Goal: Information Seeking & Learning: Learn about a topic

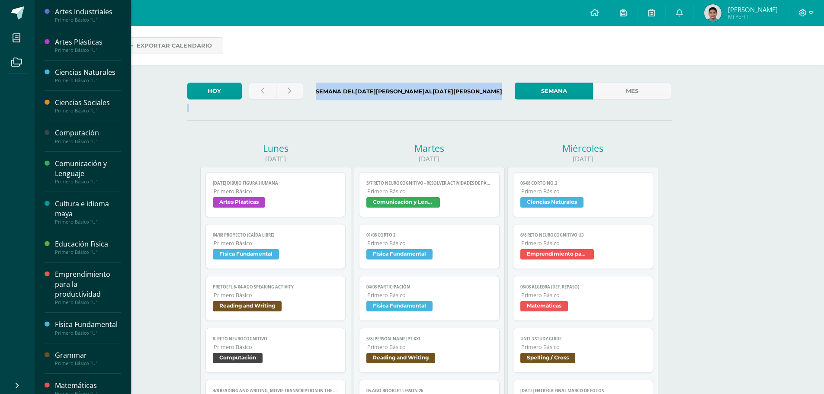
click at [58, 80] on div "Primero Básico "U"" at bounding box center [88, 80] width 66 height 6
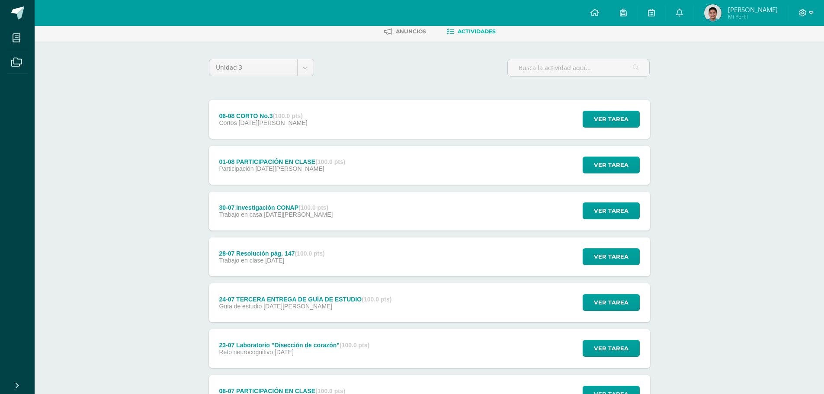
scroll to position [87, 0]
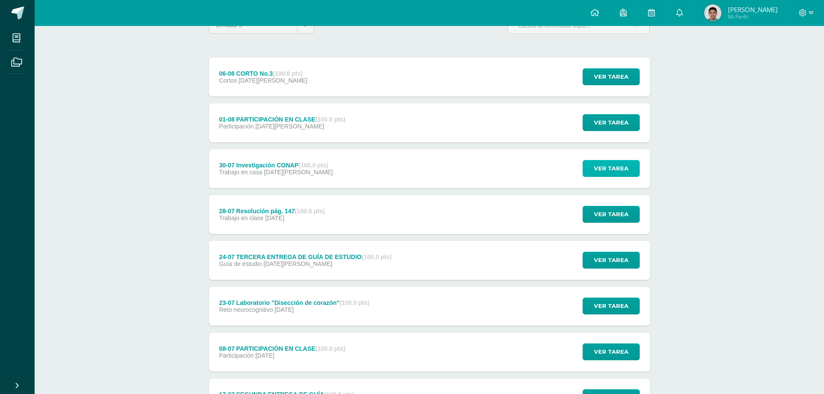
click at [601, 168] on span "Ver tarea" at bounding box center [611, 168] width 35 height 16
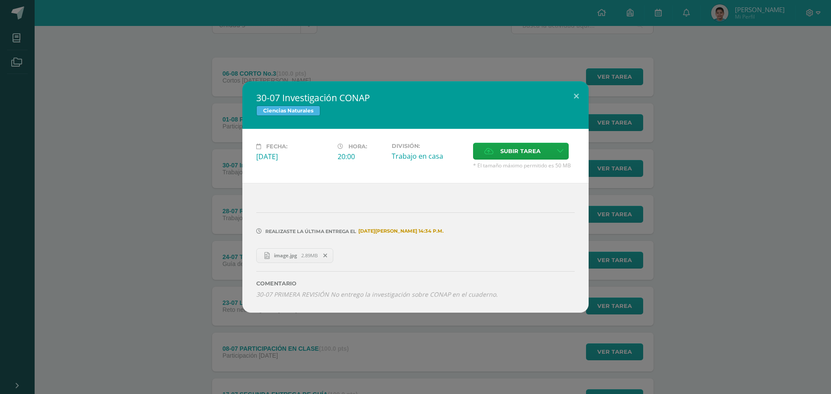
click at [298, 255] on span "image.jpg" at bounding box center [285, 255] width 32 height 6
click at [181, 238] on div "30-07 Investigación CONAP Ciencias Naturales Fecha: Miércoles 30 de Julio Hora:…" at bounding box center [415, 196] width 824 height 231
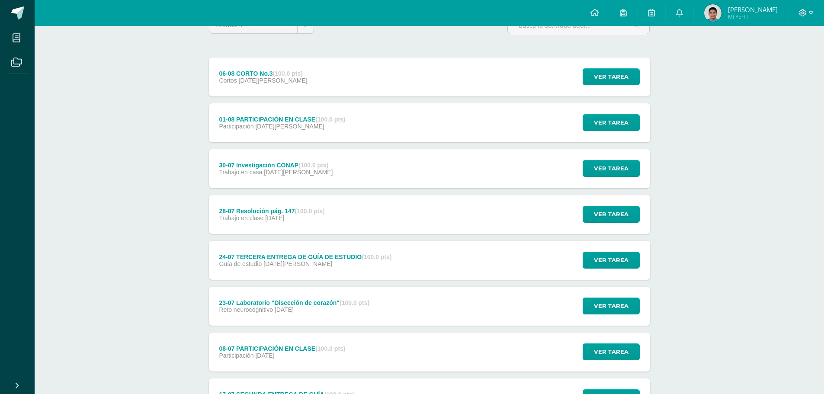
click at [626, 271] on div "Ver tarea" at bounding box center [610, 260] width 80 height 39
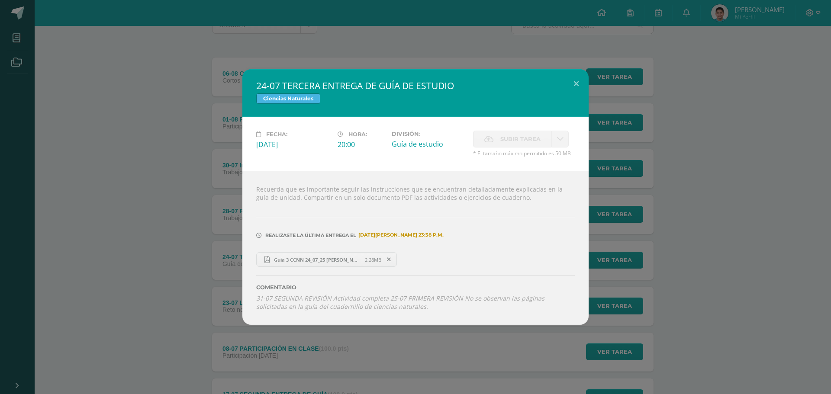
click at [314, 257] on span "Guía 3 CCNN 24_07_25 Juan Andres Orozco.pdf" at bounding box center [316, 260] width 95 height 6
drag, startPoint x: 756, startPoint y: 151, endPoint x: 732, endPoint y: 167, distance: 28.1
click at [733, 167] on div "24-07 TERCERA ENTREGA DE GUÍA DE ESTUDIO Ciencias Naturales Fecha: Jueves 24 de…" at bounding box center [415, 197] width 824 height 256
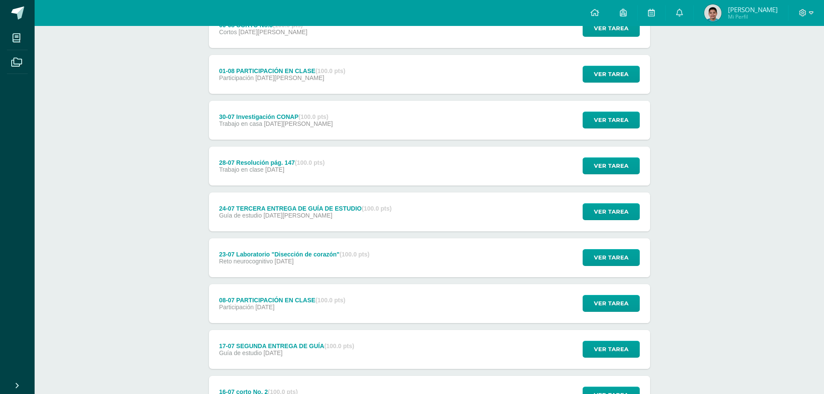
scroll to position [216, 0]
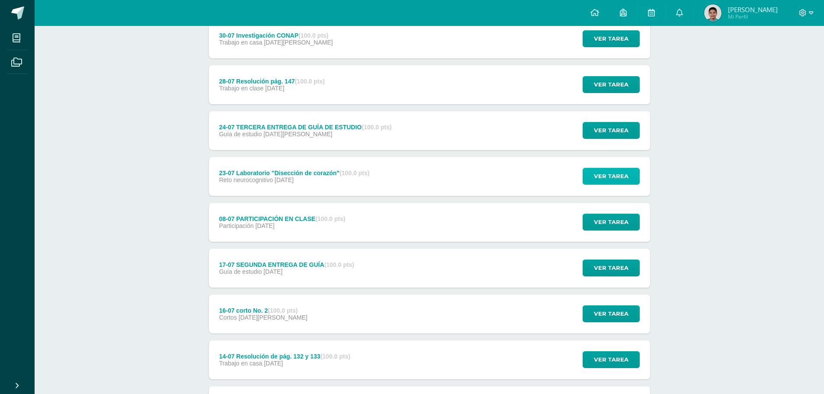
click at [633, 169] on button "Ver tarea" at bounding box center [611, 176] width 57 height 17
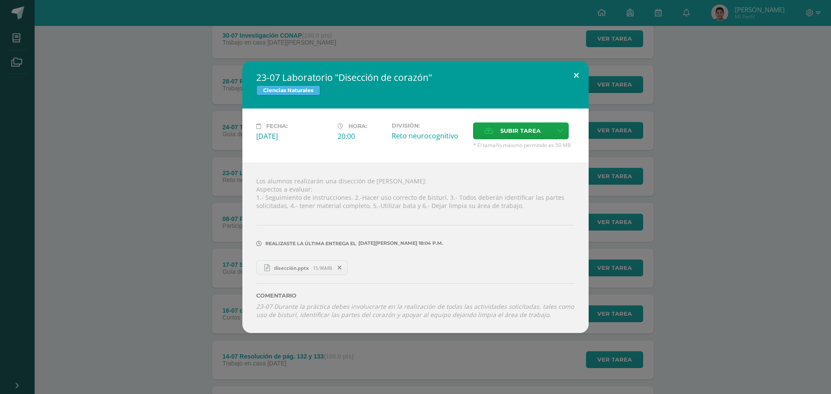
click at [575, 76] on button at bounding box center [576, 75] width 25 height 29
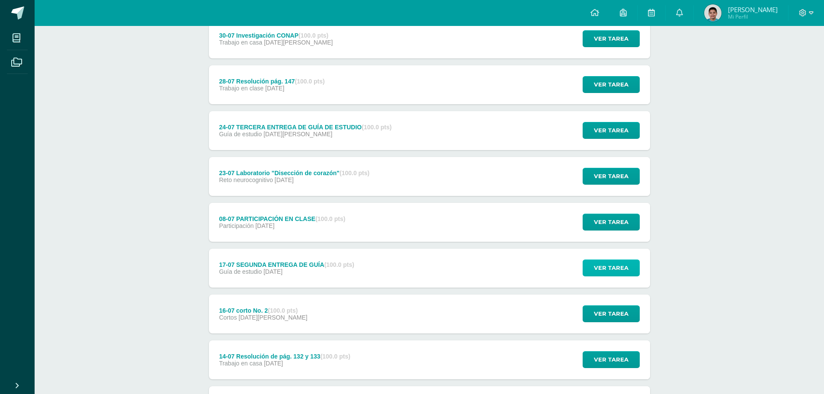
click at [597, 263] on span "Ver tarea" at bounding box center [611, 268] width 35 height 16
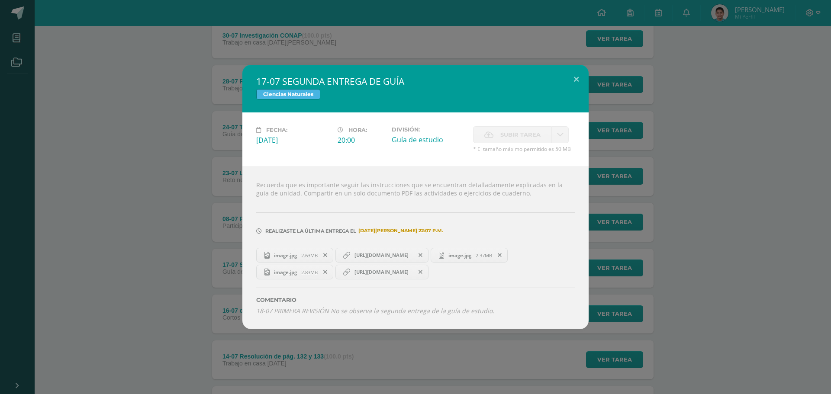
click at [309, 259] on link "image.jpg 2.63MB" at bounding box center [294, 255] width 77 height 15
click at [363, 258] on span "https://www.canva.com/design/DAGt2mqeRmM/5007FKzZX9VuIy0xAWQcSA/view?utm_conten…" at bounding box center [381, 255] width 63 height 7
click at [404, 276] on link "https://quizlet.com/gt/1061532676/guia-de-naturales-u3-flash-cards/?funnelUUID=…" at bounding box center [381, 272] width 93 height 15
click at [577, 74] on button at bounding box center [576, 79] width 25 height 29
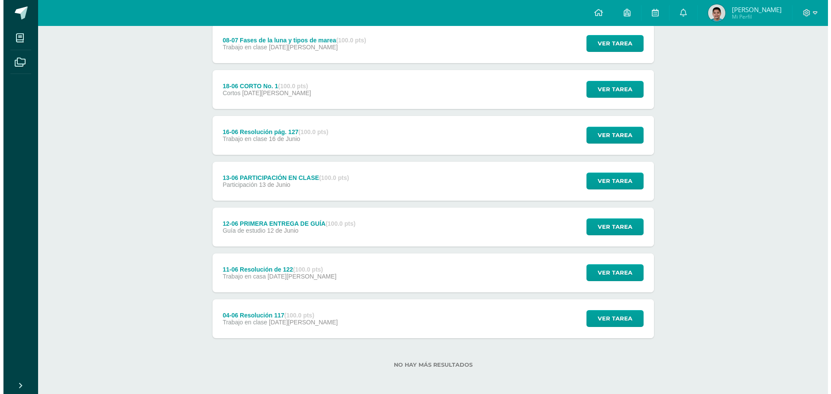
scroll to position [672, 0]
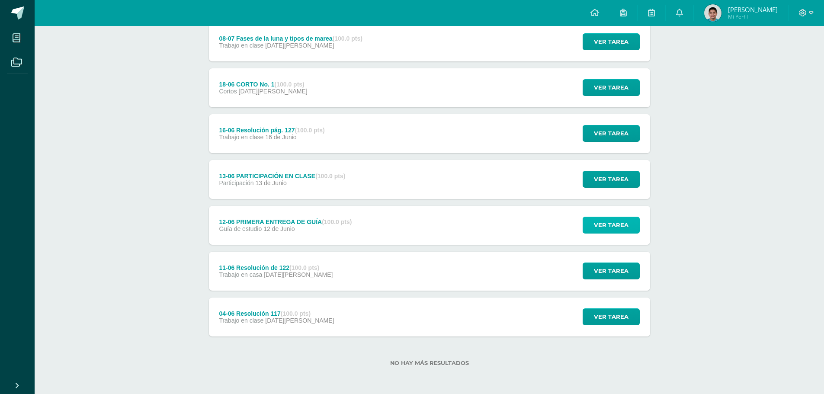
click at [605, 231] on span "Ver tarea" at bounding box center [611, 225] width 35 height 16
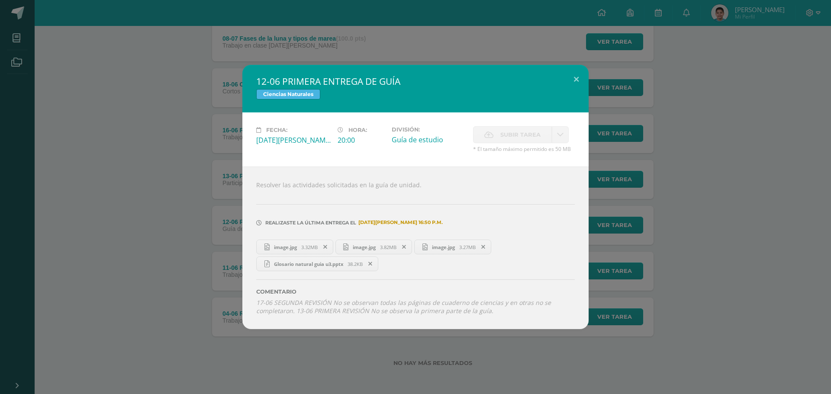
click at [293, 249] on span "image.jpg" at bounding box center [285, 247] width 32 height 6
click at [367, 249] on span "image.jpg" at bounding box center [364, 247] width 32 height 6
click at [456, 245] on span "image.jpg" at bounding box center [443, 247] width 32 height 6
